Goal: Task Accomplishment & Management: Manage account settings

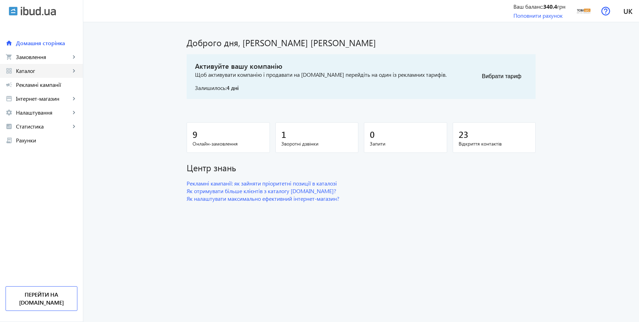
click at [29, 70] on span "Каталог" at bounding box center [43, 70] width 54 height 7
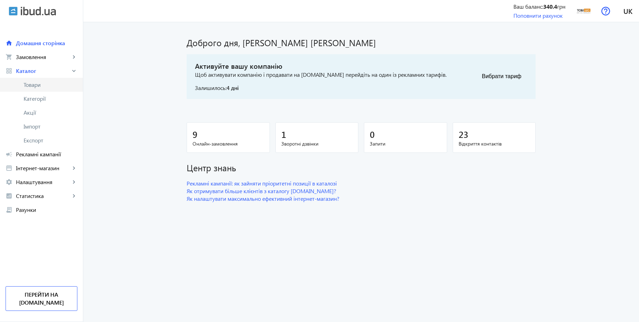
click at [38, 82] on span "Товари" at bounding box center [51, 84] width 54 height 7
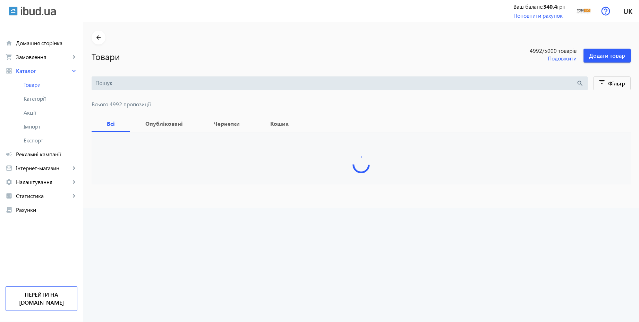
click at [216, 81] on input "search" at bounding box center [335, 83] width 481 height 8
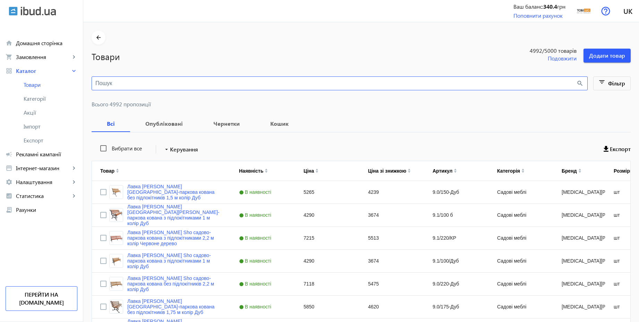
paste input "Диван офисный [PERSON_NAME] Sho Тайм с подлокотниками 1460х680х770 мм, велюр [P…"
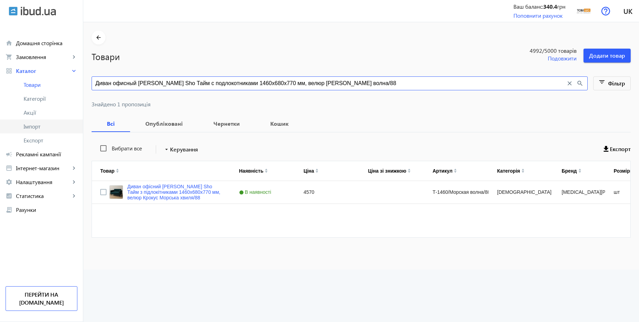
type input "Диван офисный [PERSON_NAME] Sho Тайм с подлокотниками 1460х680х770 мм, велюр [P…"
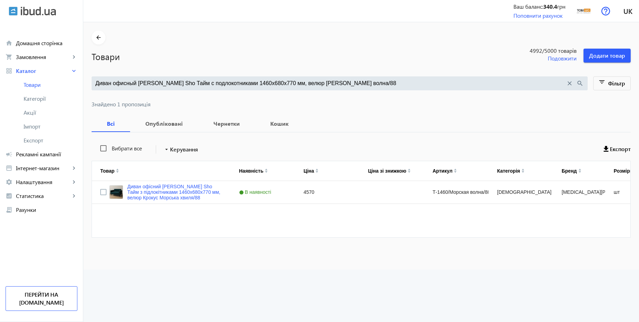
click at [363, 87] on div "Диван офисный [PERSON_NAME] Sho Тайм с подлокотниками 1460х680х770 мм, велюр [P…" at bounding box center [340, 83] width 496 height 14
click at [364, 83] on input "Диван офисный [PERSON_NAME] Sho Тайм с подлокотниками 1460х680х770 мм, велюр [P…" at bounding box center [330, 83] width 470 height 8
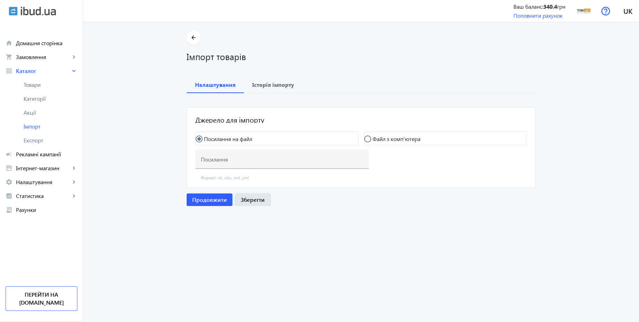
type input "https://my.foks.biz/s/pb/f?key=c5fc8778-65a8-453d-8a3b-a999d7afe051&type=yml_ca…"
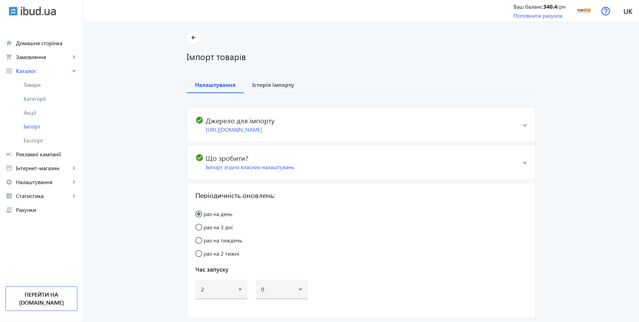
click at [523, 125] on span at bounding box center [525, 124] width 4 height 3
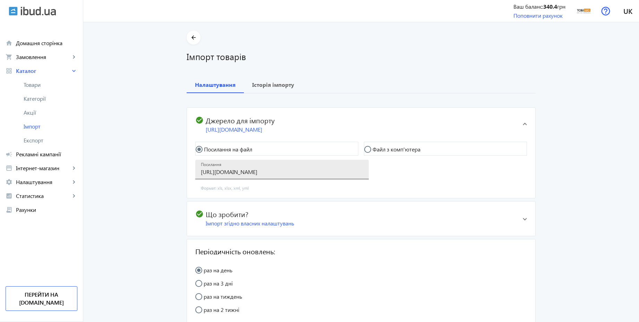
click at [274, 173] on input "https://my.foks.biz/s/pb/f?key=c5fc8778-65a8-453d-8a3b-a999d7afe051&type=yml_ca…" at bounding box center [282, 171] width 162 height 7
click at [523, 217] on span at bounding box center [525, 218] width 4 height 3
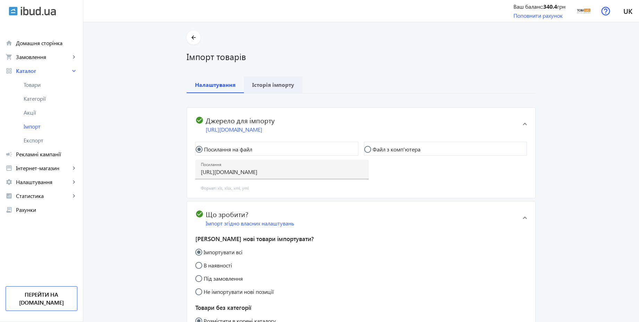
click at [272, 85] on b "Історія імпорту" at bounding box center [273, 85] width 42 height 6
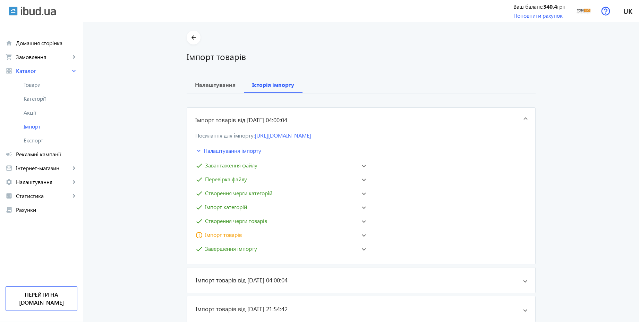
click at [253, 236] on mat-panel-title "error_outline Імпорт товарів" at bounding box center [275, 234] width 161 height 8
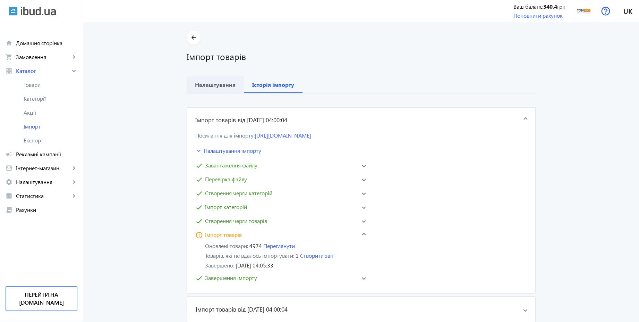
click at [215, 84] on b "Налаштування" at bounding box center [215, 85] width 41 height 6
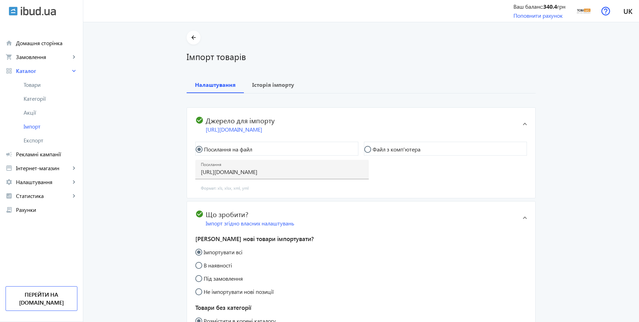
click at [517, 214] on mat-expansion-panel-header "check_circle Що зробити? Імпорт згідно власних налаштувань" at bounding box center [361, 218] width 348 height 34
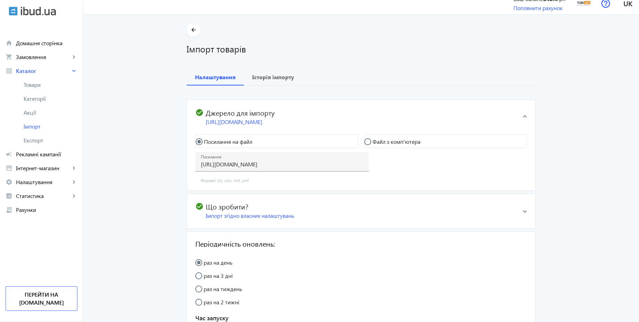
scroll to position [94, 0]
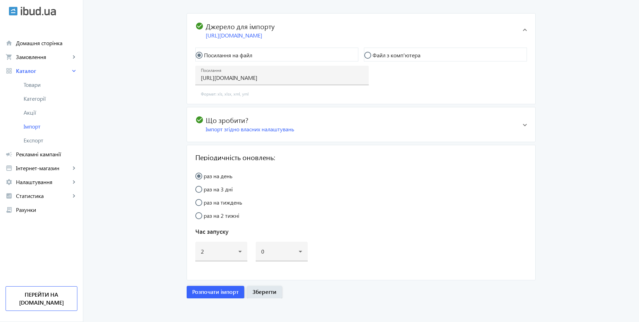
click at [224, 294] on span "Розпочати імпорт" at bounding box center [215, 292] width 46 height 8
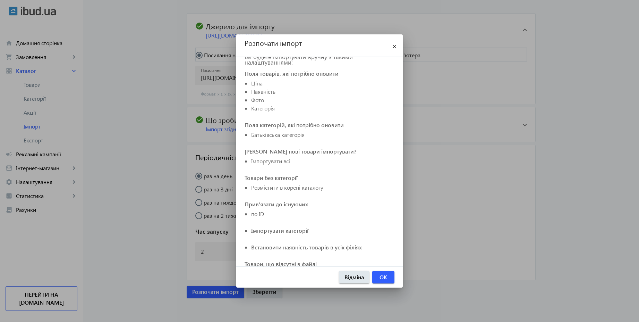
scroll to position [36, 0]
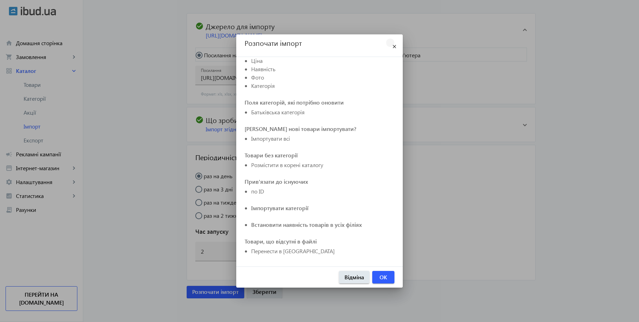
click at [394, 45] on mat-icon "close" at bounding box center [394, 47] width 8 height 8
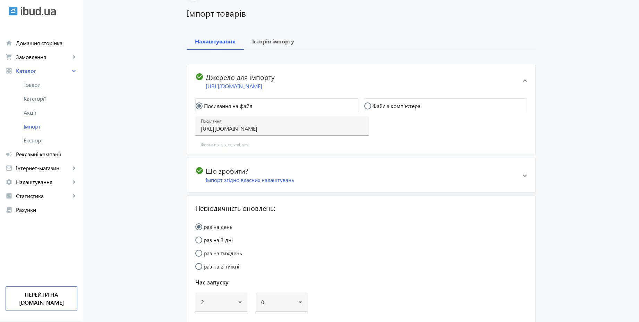
scroll to position [11, 0]
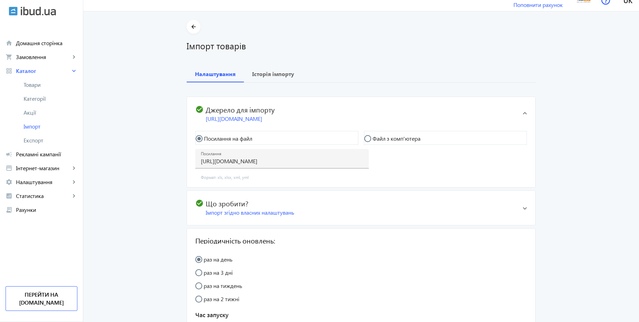
click at [523, 207] on span at bounding box center [525, 207] width 4 height 3
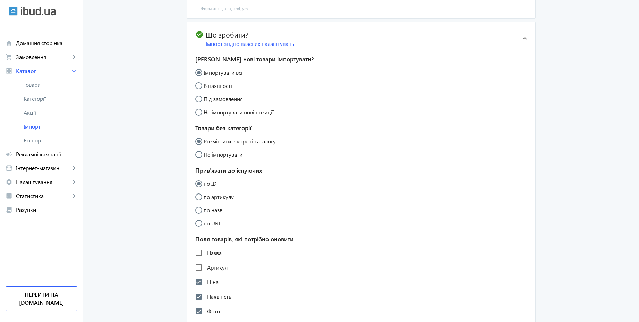
scroll to position [302, 0]
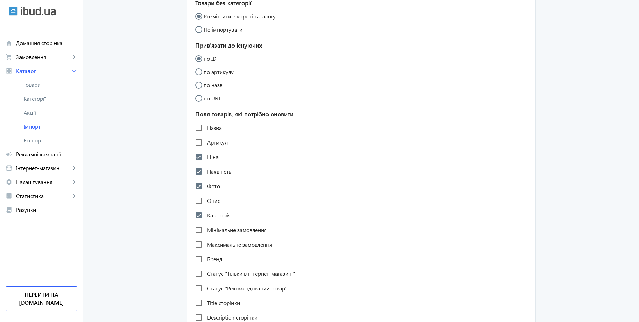
click at [208, 183] on label "Фото" at bounding box center [213, 186] width 14 height 6
click at [206, 183] on input "Фото" at bounding box center [199, 186] width 14 height 14
checkbox input "false"
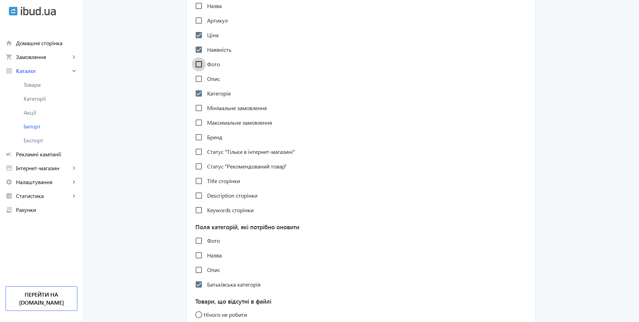
scroll to position [427, 0]
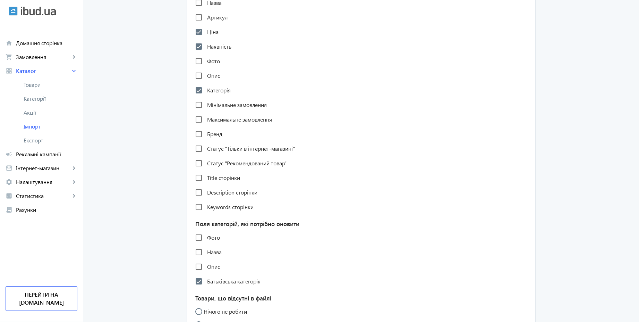
click at [214, 252] on label "Назва" at bounding box center [214, 252] width 16 height 6
click at [206, 252] on input "Назва" at bounding box center [199, 252] width 14 height 14
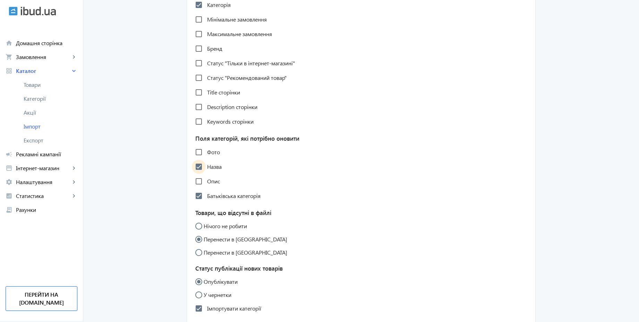
scroll to position [510, 0]
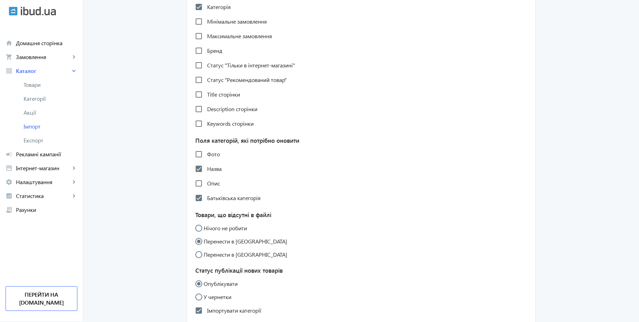
drag, startPoint x: 210, startPoint y: 165, endPoint x: 201, endPoint y: 167, distance: 8.4
click at [209, 166] on label "Назва" at bounding box center [214, 169] width 16 height 6
click at [206, 165] on input "Назва" at bounding box center [199, 169] width 14 height 14
checkbox input "false"
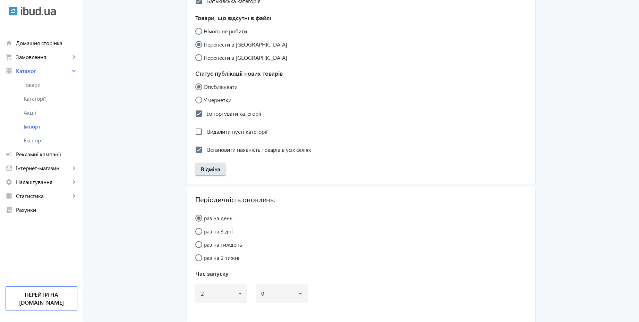
scroll to position [751, 0]
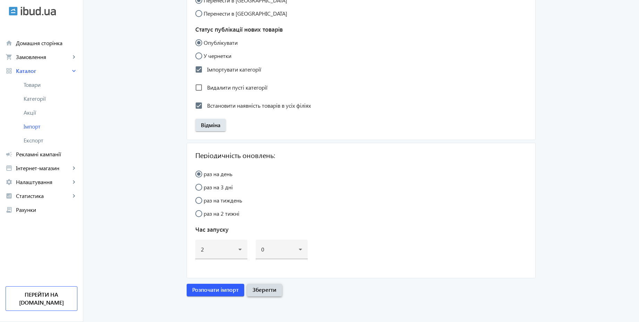
click at [275, 289] on span "button" at bounding box center [264, 289] width 35 height 17
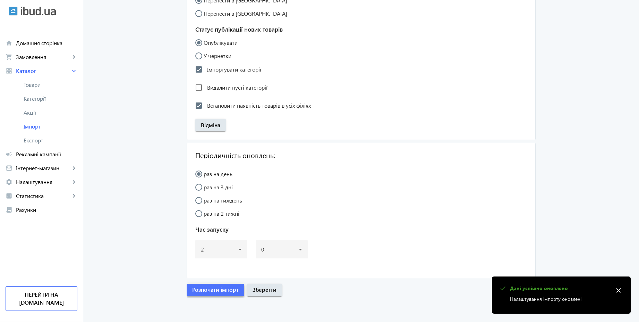
click at [199, 290] on span "Розпочати імпорт" at bounding box center [215, 290] width 46 height 8
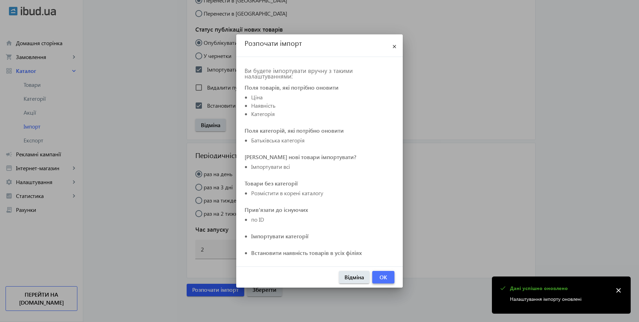
click at [382, 276] on span "OK" at bounding box center [384, 277] width 8 height 8
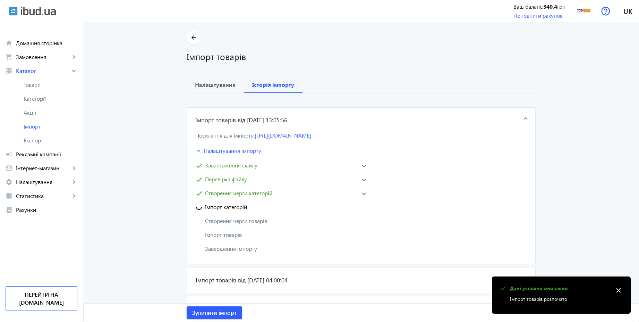
click at [254, 192] on span "Створення черги категорій" at bounding box center [238, 193] width 67 height 8
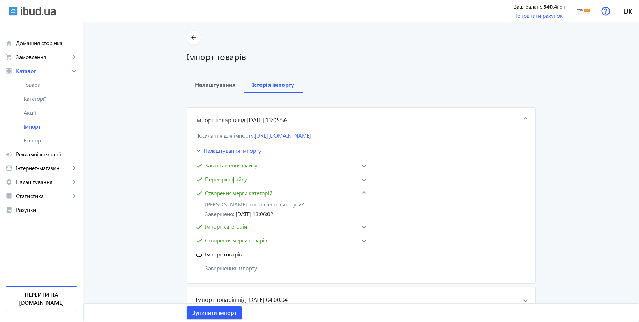
click at [271, 229] on mat-panel-title "check Імпорт категорій" at bounding box center [275, 226] width 161 height 8
click at [262, 242] on span "Створення черги товарів" at bounding box center [236, 240] width 62 height 8
click at [232, 273] on span "Імпорт товарів" at bounding box center [223, 273] width 37 height 8
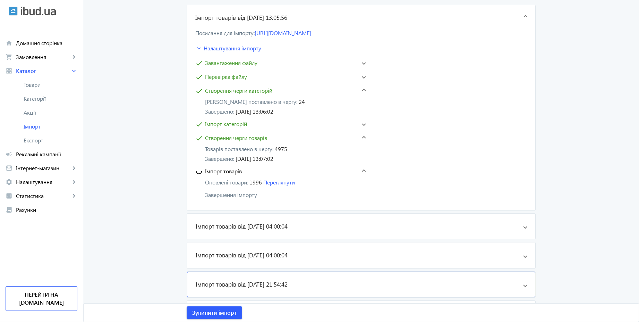
scroll to position [125, 0]
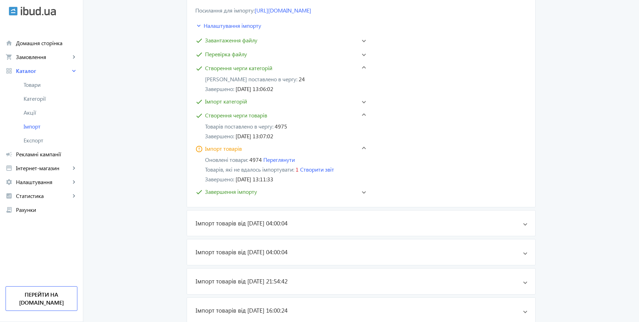
click at [339, 191] on mat-panel-title "check Завершення імпорту" at bounding box center [275, 191] width 161 height 8
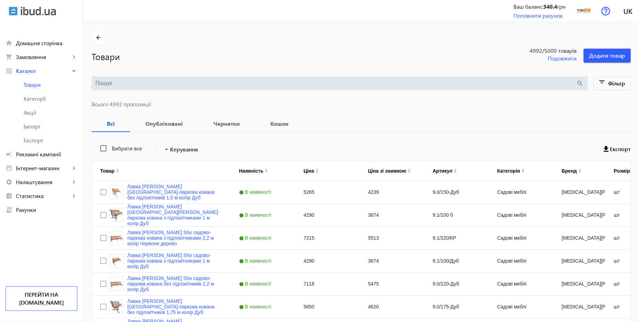
click at [148, 82] on input "search" at bounding box center [335, 83] width 481 height 8
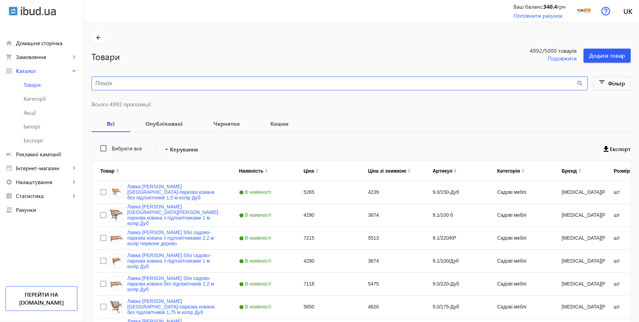
paste input "Диван офисный [PERSON_NAME] Sho Тайм с подлокотниками 1460х680х770 мм, велюр [P…"
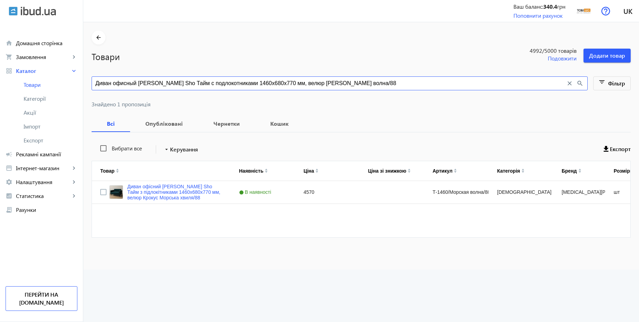
type input "Диван офисный [PERSON_NAME] Sho Тайм с подлокотниками 1460х680х770 мм, велюр [P…"
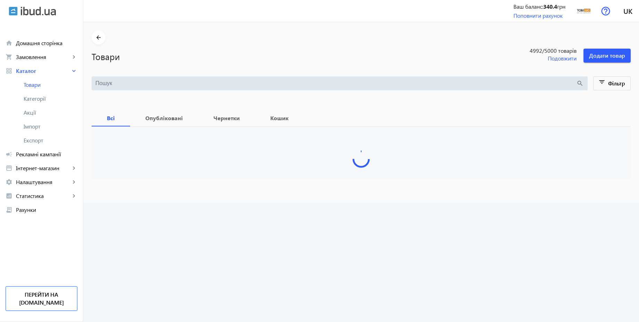
type input "Диван офисный [PERSON_NAME] Sho Тайм с подлокотниками 1460х680х770 мм, велюр [P…"
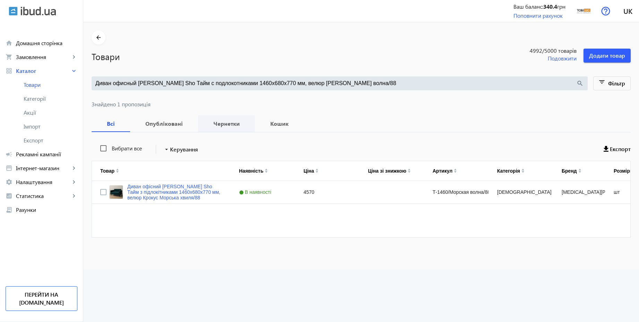
click at [223, 126] on b "Чернетки" at bounding box center [226, 124] width 40 height 6
click at [163, 123] on b "Опубліковані" at bounding box center [163, 124] width 51 height 6
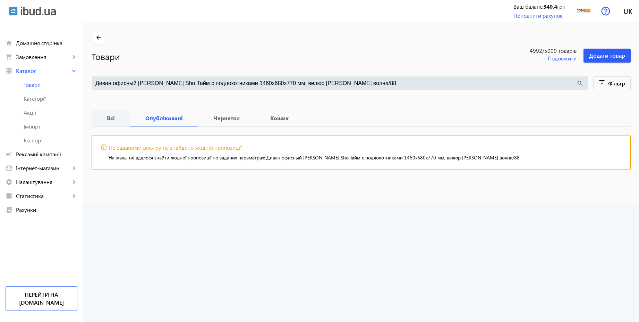
click at [112, 118] on b "Всі" at bounding box center [111, 118] width 22 height 6
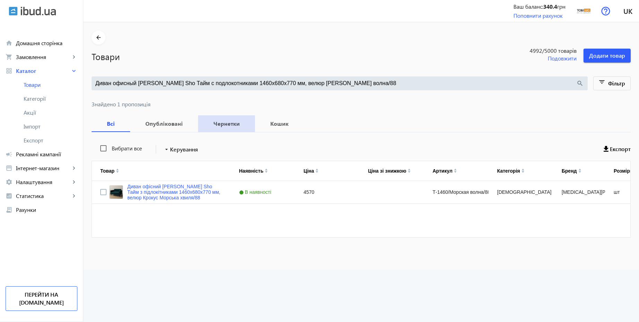
click at [224, 123] on b "Чернетки" at bounding box center [226, 124] width 40 height 6
click at [148, 126] on b "Опубліковані" at bounding box center [163, 124] width 51 height 6
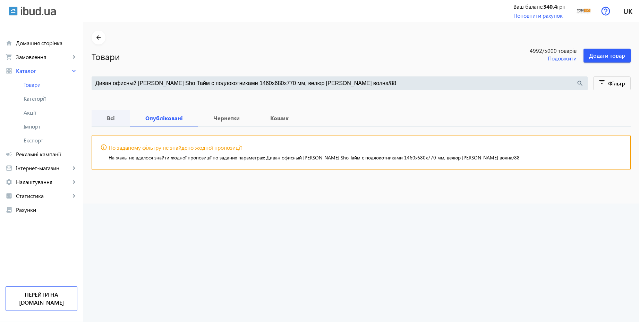
click at [114, 124] on span "Всі" at bounding box center [111, 118] width 22 height 17
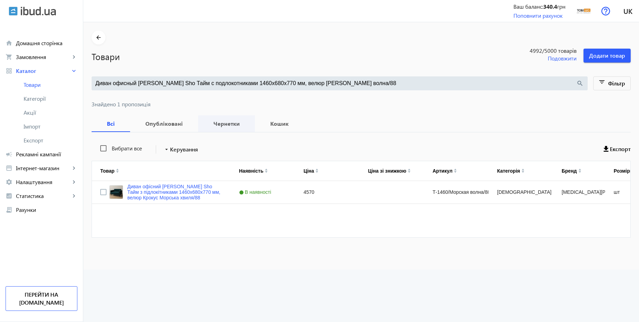
click at [211, 119] on span "Чернетки" at bounding box center [226, 123] width 40 height 17
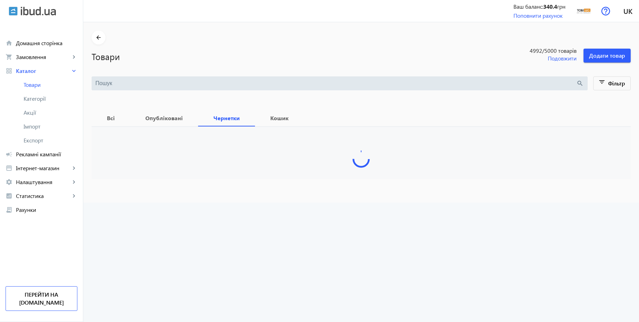
type input "Диван офисный [PERSON_NAME] Sho Тайм с подлокотниками 1460х680х770 мм, велюр [P…"
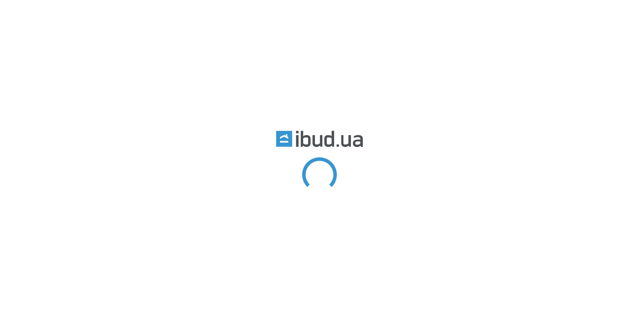
type input "Диван офисный [PERSON_NAME] Sho Тайм с подлокотниками 1460х680х770 мм, велюр [P…"
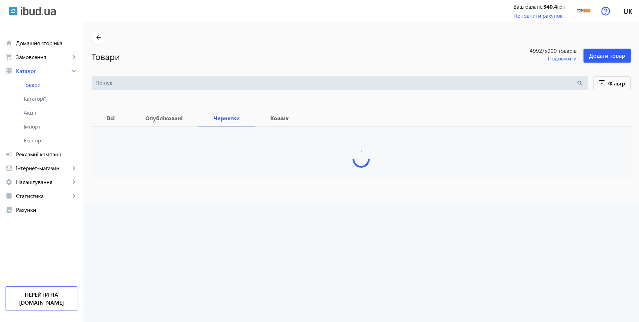
type input "Диван офисный [PERSON_NAME] Sho Тайм с подлокотниками 1460х680х770 мм, велюр [P…"
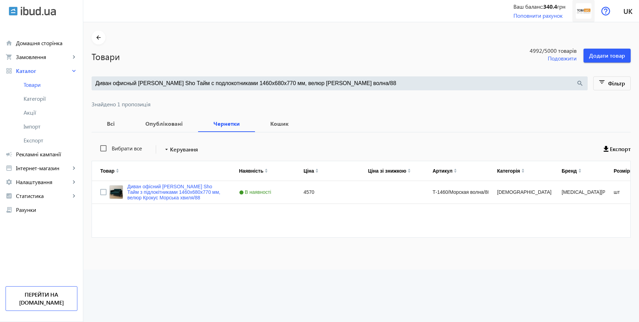
click at [580, 13] on img at bounding box center [584, 11] width 16 height 16
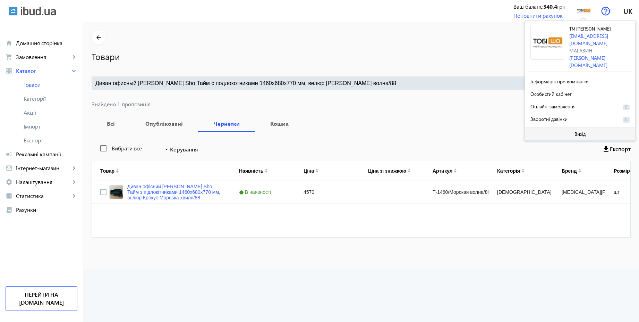
click at [557, 126] on span at bounding box center [580, 134] width 110 height 17
